Goal: Task Accomplishment & Management: Use online tool/utility

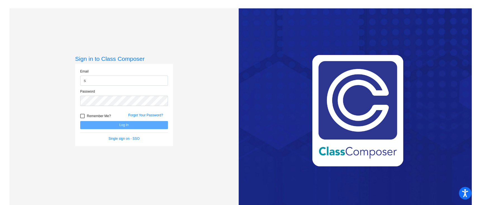
type input "[PERSON_NAME][EMAIL_ADDRESS][PERSON_NAME][PERSON_NAME][DOMAIN_NAME]"
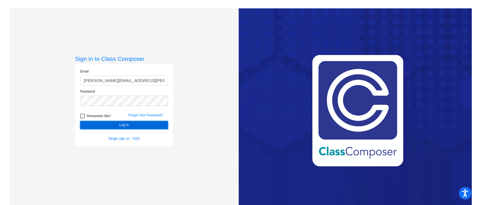
click at [131, 125] on button "Log In" at bounding box center [124, 125] width 88 height 8
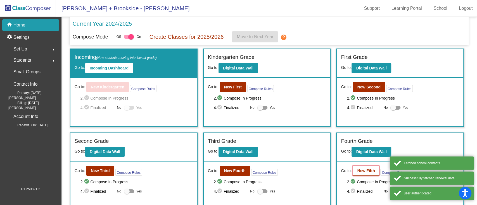
click at [360, 168] on button "New Fifth" at bounding box center [365, 171] width 27 height 10
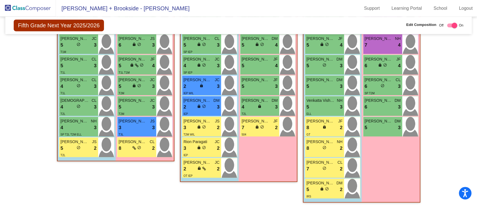
scroll to position [265, 0]
